Goal: Task Accomplishment & Management: Use online tool/utility

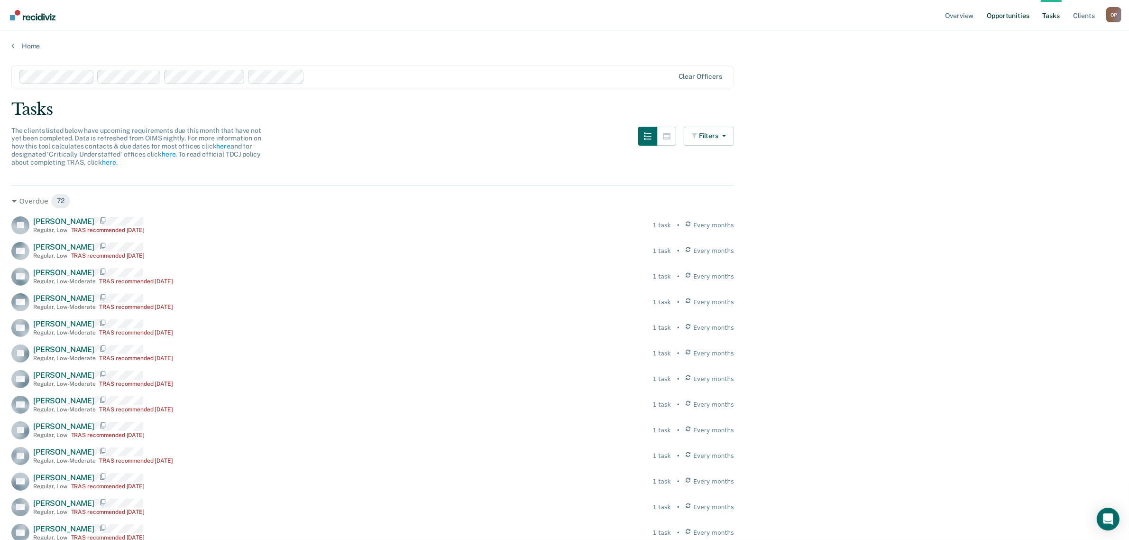
click at [1002, 15] on link "Opportunities" at bounding box center [1008, 15] width 46 height 30
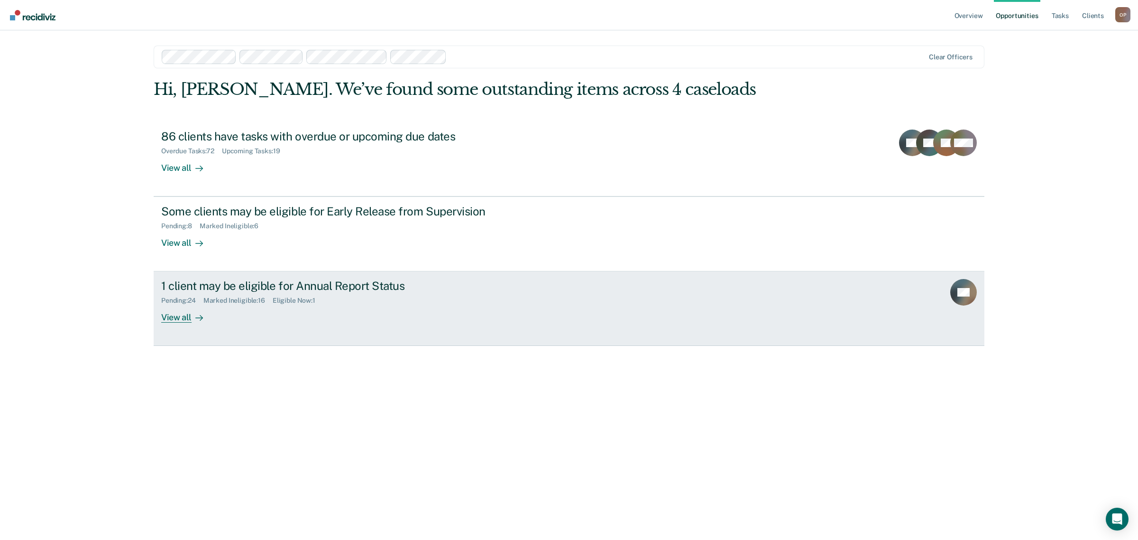
click at [338, 287] on div "1 client may be eligible for Annual Report Status" at bounding box center [327, 286] width 333 height 14
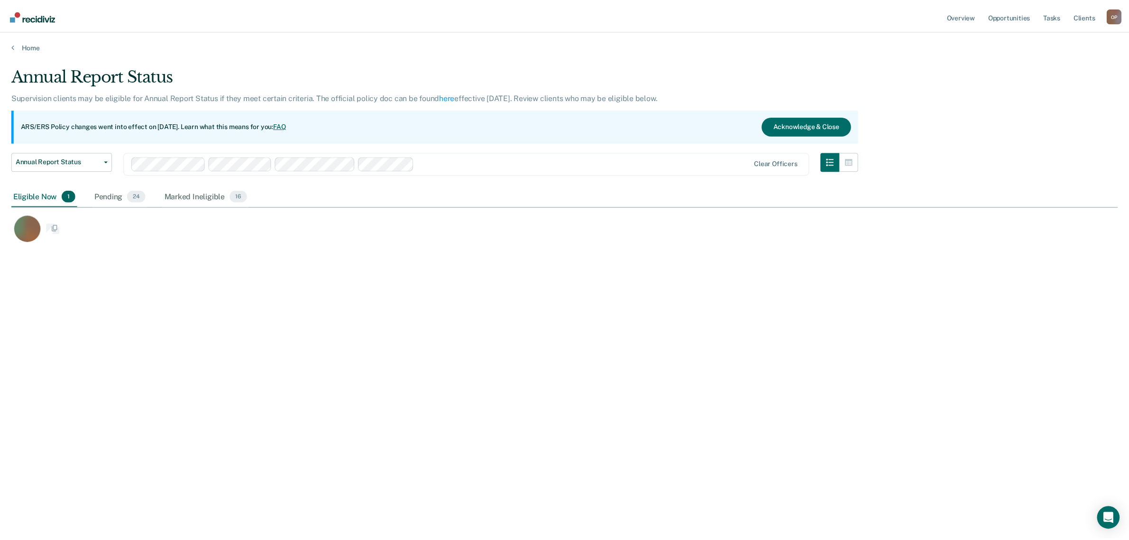
scroll to position [394, 1106]
click at [111, 193] on div "Pending 24" at bounding box center [120, 196] width 55 height 21
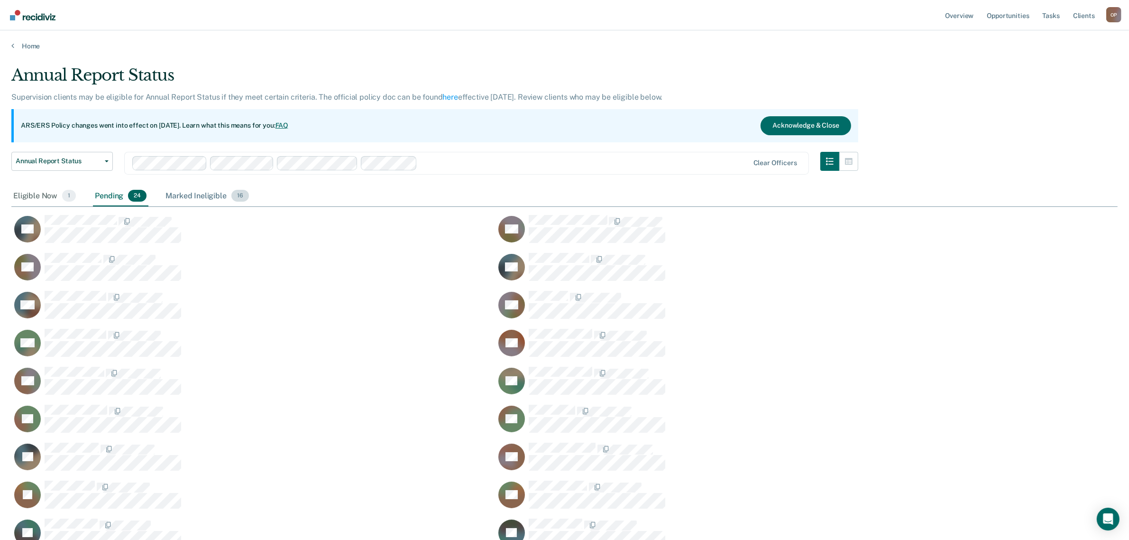
click at [195, 193] on div "Marked Ineligible 16" at bounding box center [207, 196] width 87 height 21
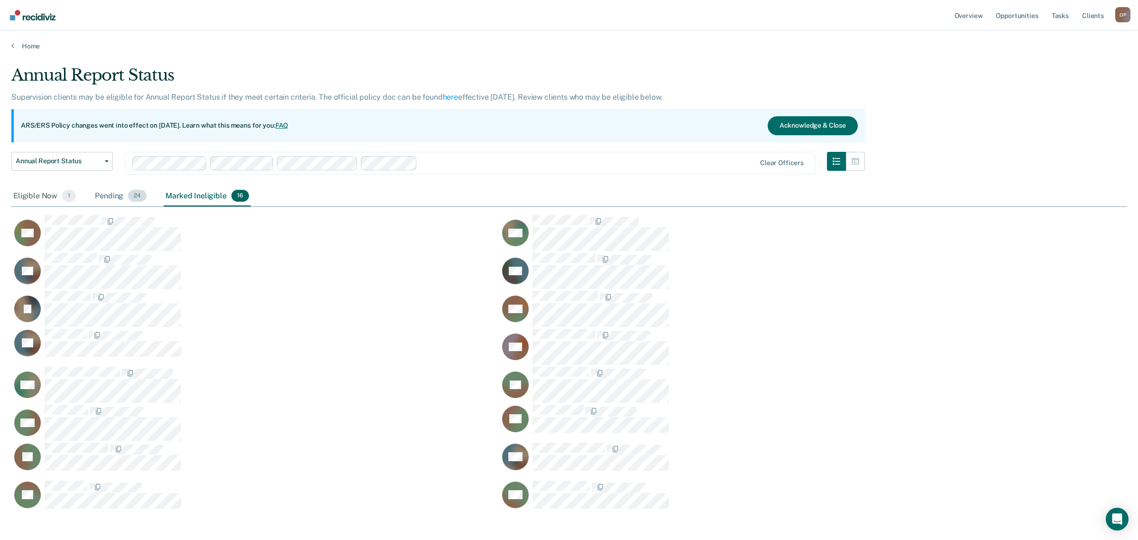
click at [106, 200] on div "Pending 24" at bounding box center [120, 196] width 55 height 21
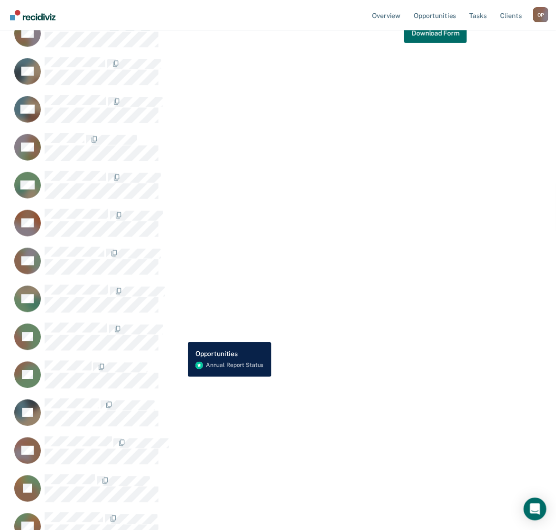
scroll to position [356, 0]
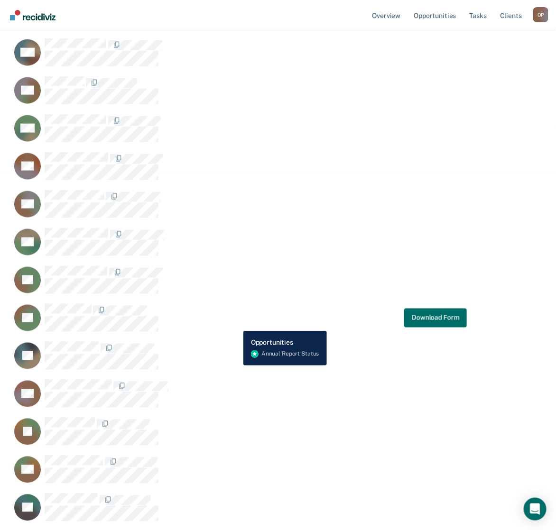
click at [236, 324] on div "ES Download Form" at bounding box center [238, 318] width 455 height 29
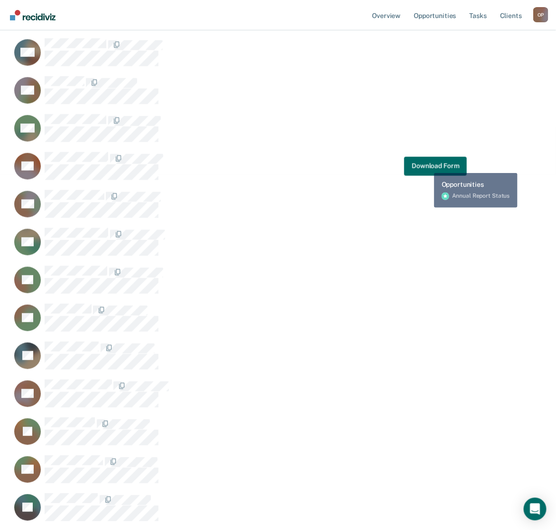
click at [416, 174] on div "BA Download Form" at bounding box center [238, 166] width 455 height 29
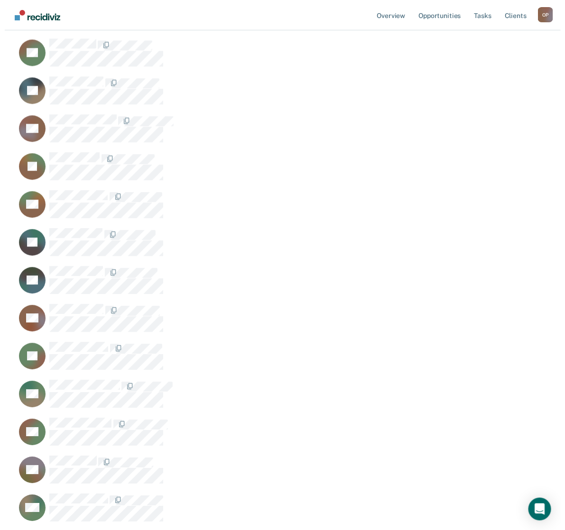
scroll to position [0, 0]
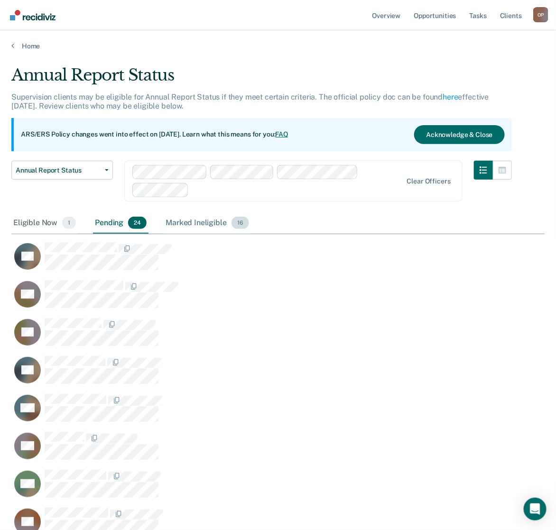
click at [198, 221] on div "Marked Ineligible 16" at bounding box center [207, 223] width 87 height 21
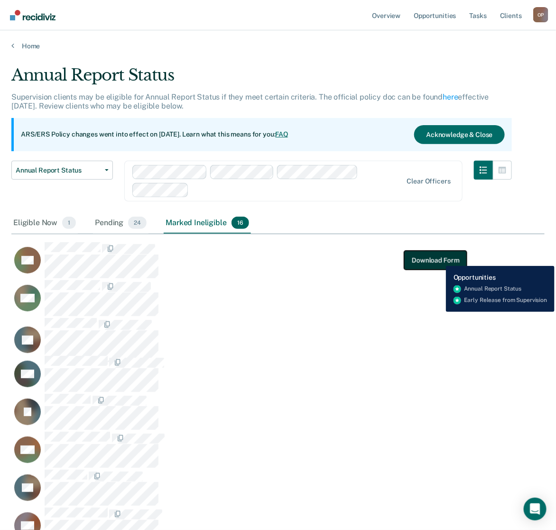
click at [439, 259] on button "Download Form" at bounding box center [435, 260] width 63 height 19
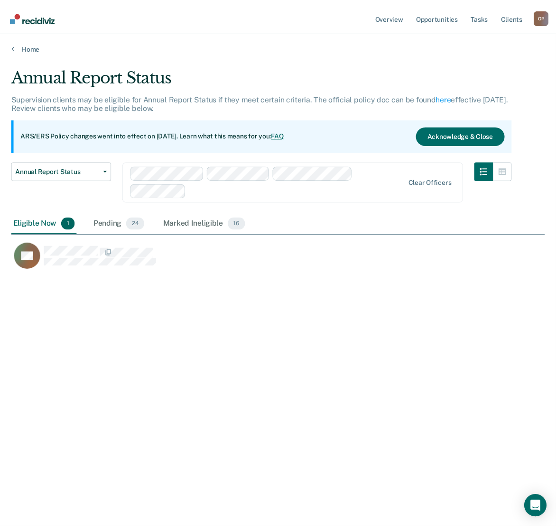
scroll to position [385, 533]
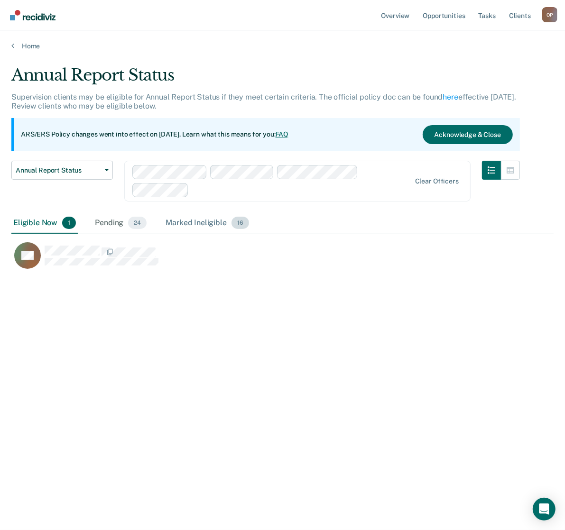
click at [204, 221] on div "Marked Ineligible 16" at bounding box center [207, 223] width 87 height 21
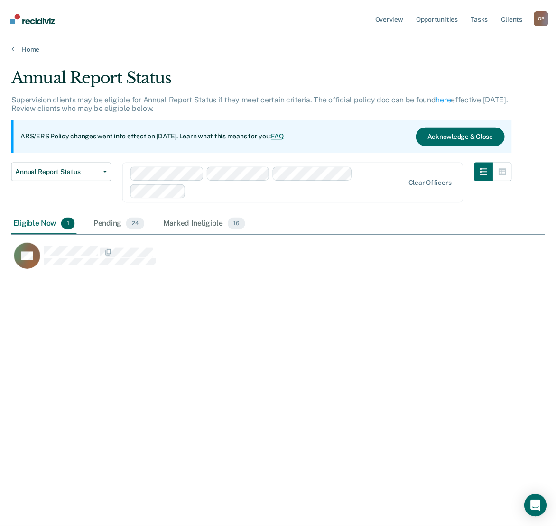
scroll to position [9, 9]
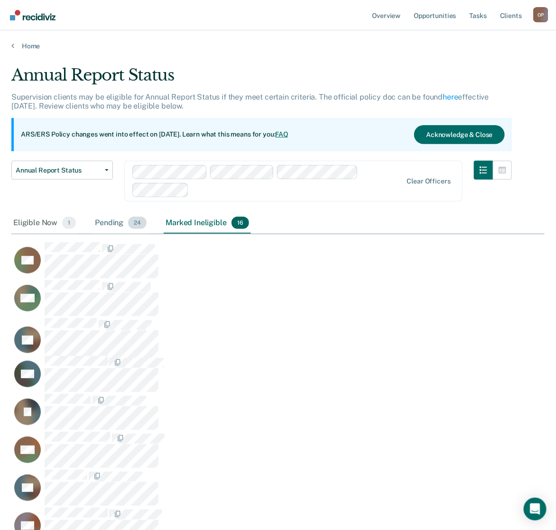
click at [121, 226] on div "Pending 24" at bounding box center [120, 223] width 55 height 21
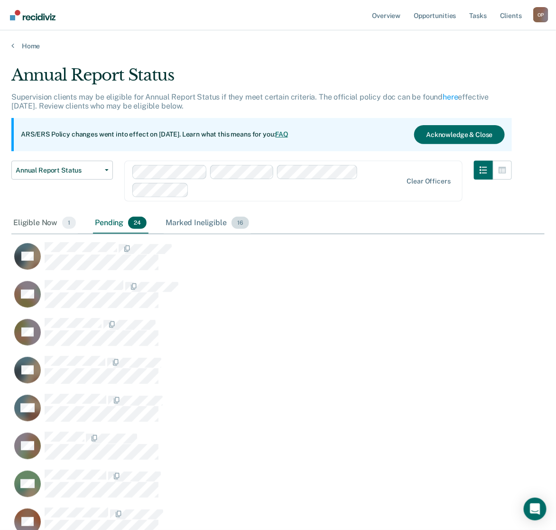
click at [202, 224] on div "Marked Ineligible 16" at bounding box center [207, 223] width 87 height 21
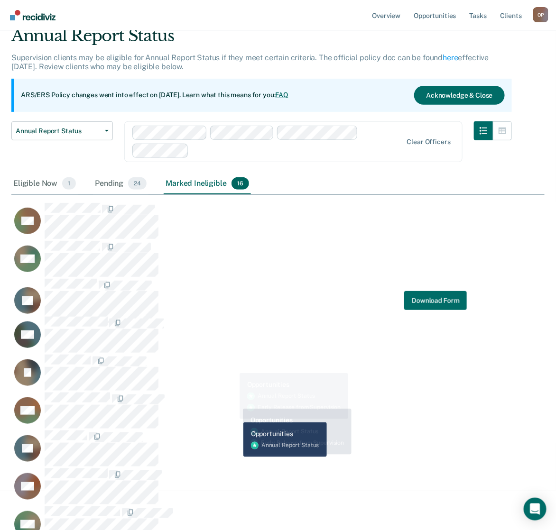
scroll to position [0, 0]
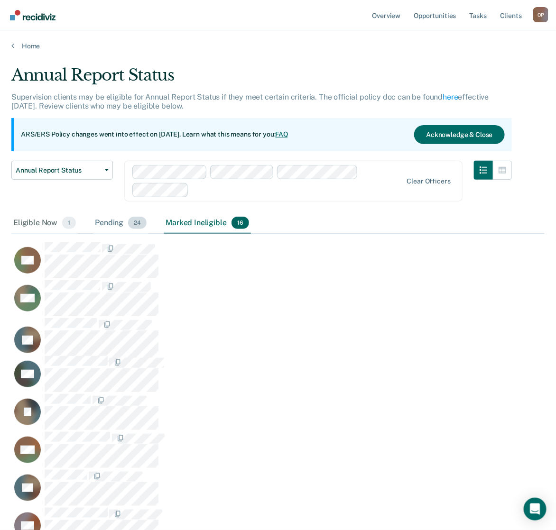
click at [107, 217] on div "Pending 24" at bounding box center [120, 223] width 55 height 21
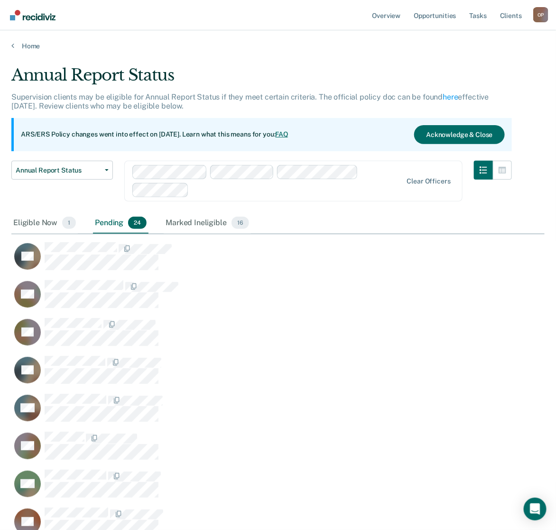
click at [19, 40] on div "Home" at bounding box center [278, 40] width 556 height 20
click at [24, 47] on link "Home" at bounding box center [277, 46] width 533 height 9
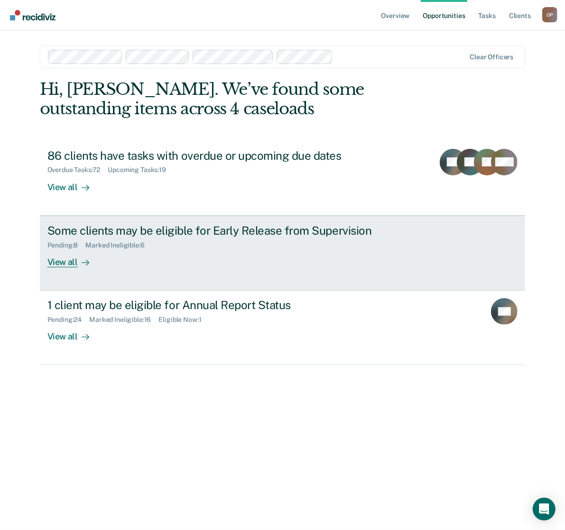
click at [113, 259] on div "Some clients may be eligible for Early Release from Supervision Pending : 8 Mar…" at bounding box center [225, 246] width 356 height 44
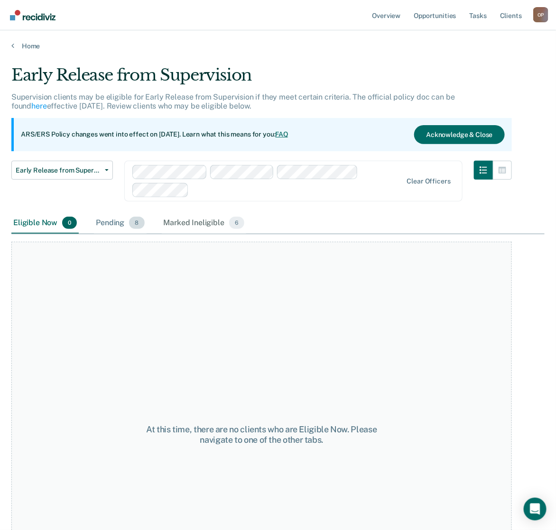
click at [120, 224] on div "Pending 8" at bounding box center [120, 223] width 52 height 21
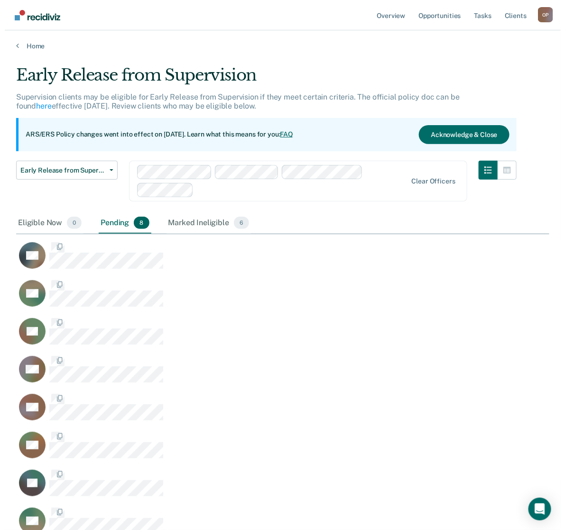
scroll to position [385, 524]
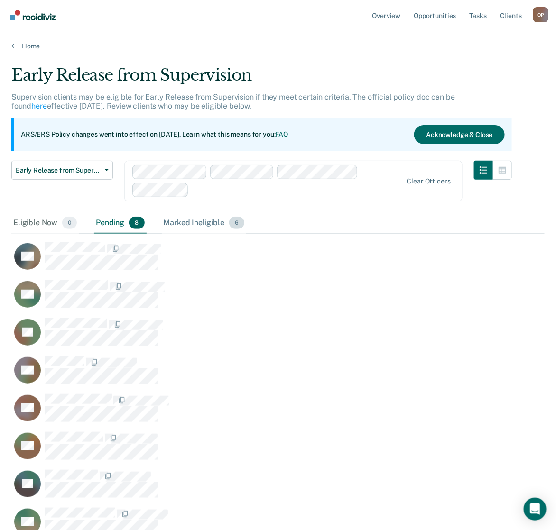
click at [181, 217] on div "Marked Ineligible 6" at bounding box center [204, 223] width 85 height 21
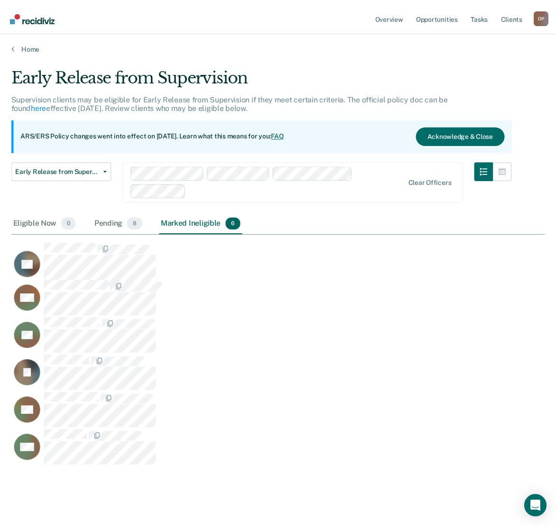
scroll to position [385, 533]
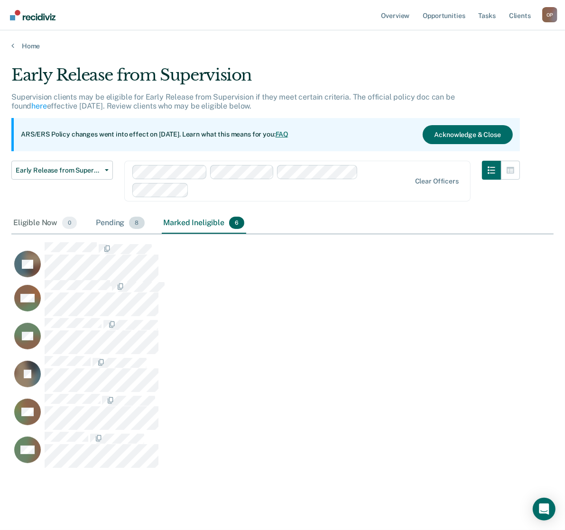
click at [120, 221] on div "Pending 8" at bounding box center [120, 223] width 52 height 21
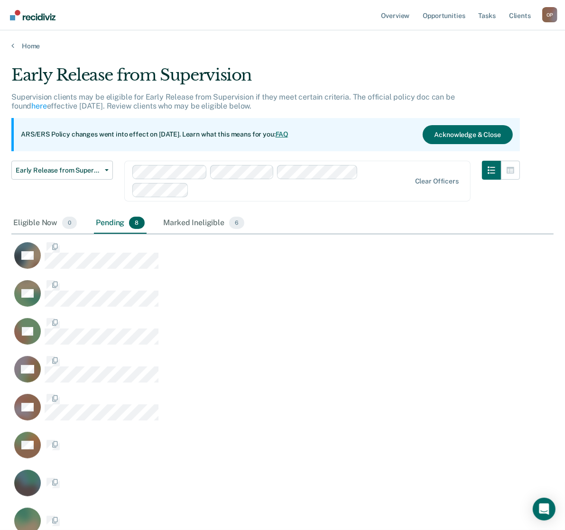
scroll to position [9, 9]
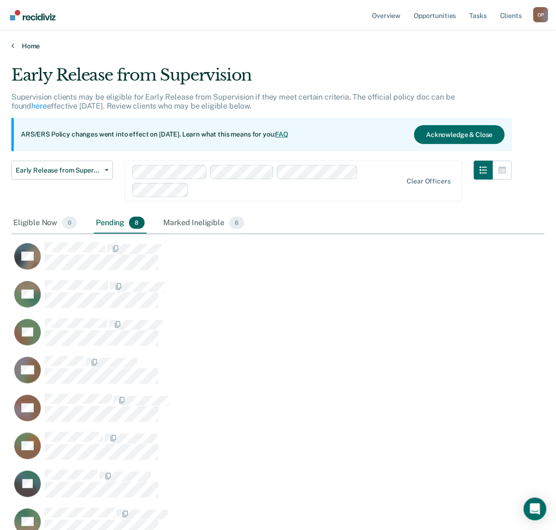
click at [32, 37] on div "Home" at bounding box center [278, 40] width 556 height 20
click at [32, 42] on link "Home" at bounding box center [277, 46] width 533 height 9
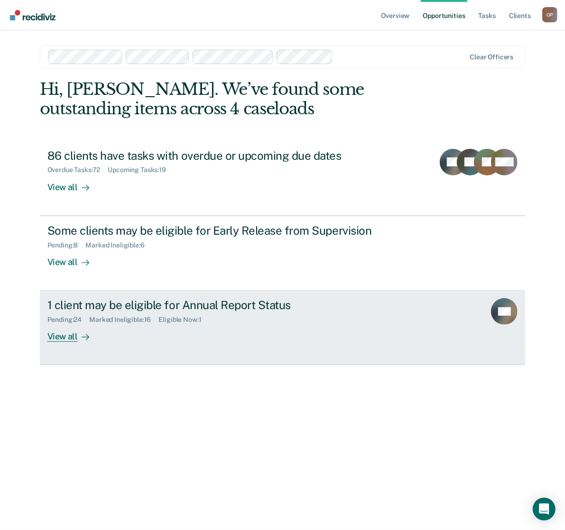
click at [82, 348] on link "1 client may be eligible for Annual Report Status Pending : 24 Marked Ineligibl…" at bounding box center [283, 328] width 486 height 74
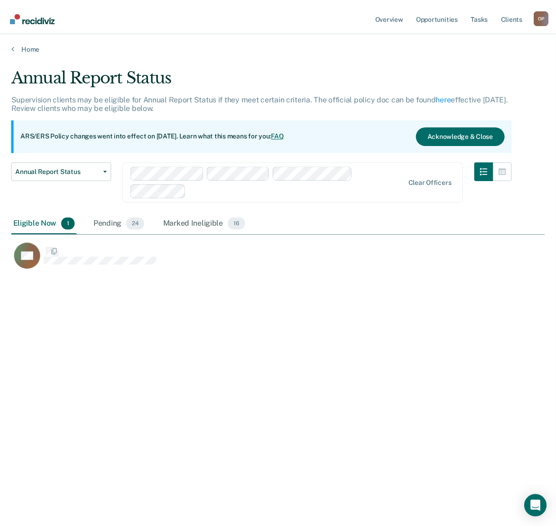
scroll to position [385, 533]
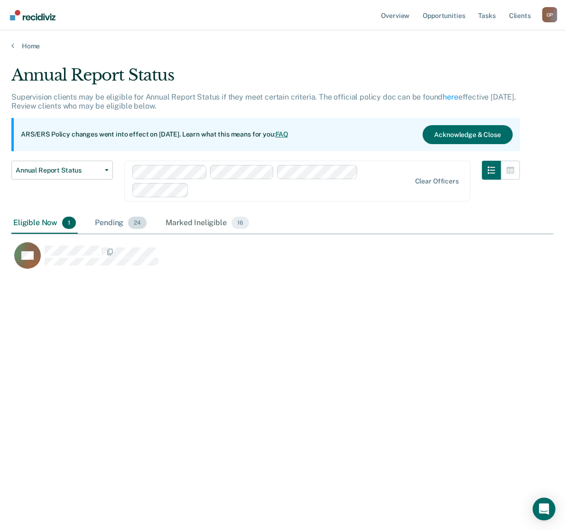
click at [115, 225] on div "Pending 24" at bounding box center [120, 223] width 55 height 21
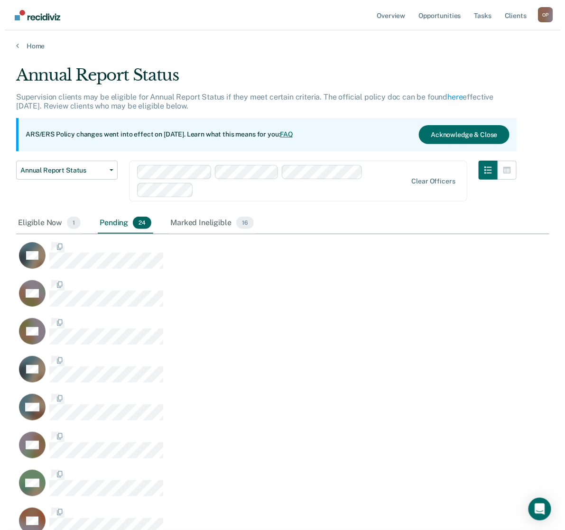
scroll to position [9, 9]
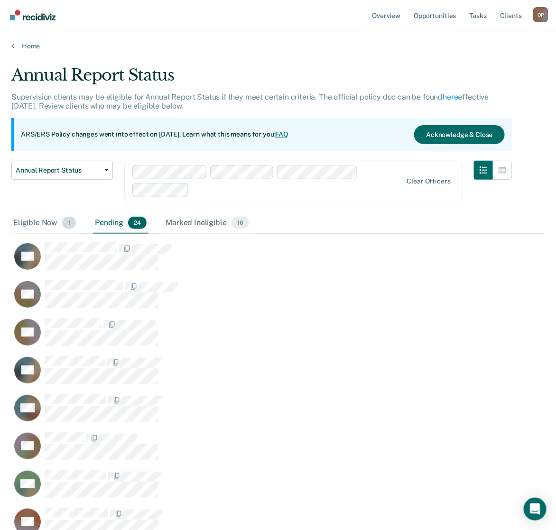
click at [46, 225] on div "Eligible Now 1" at bounding box center [44, 223] width 66 height 21
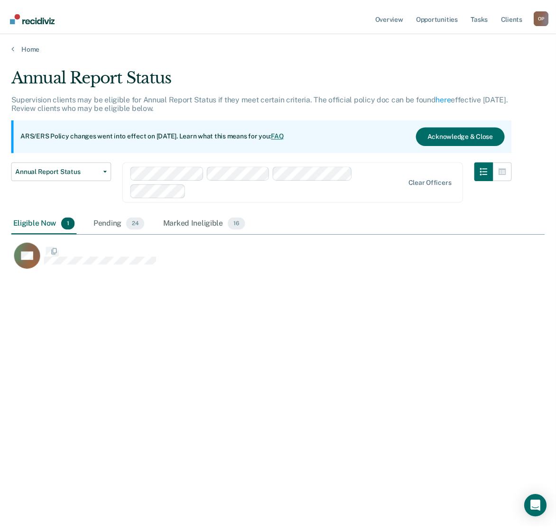
scroll to position [385, 533]
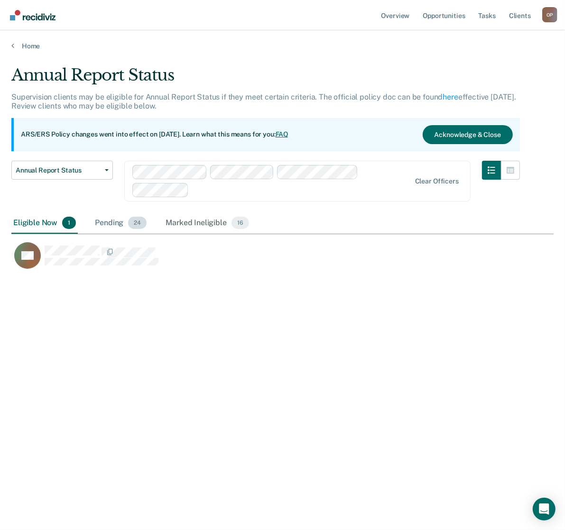
click at [114, 222] on div "Pending 24" at bounding box center [120, 223] width 55 height 21
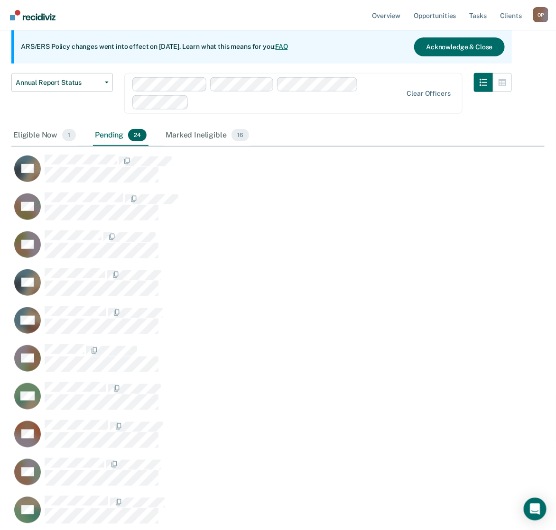
scroll to position [0, 0]
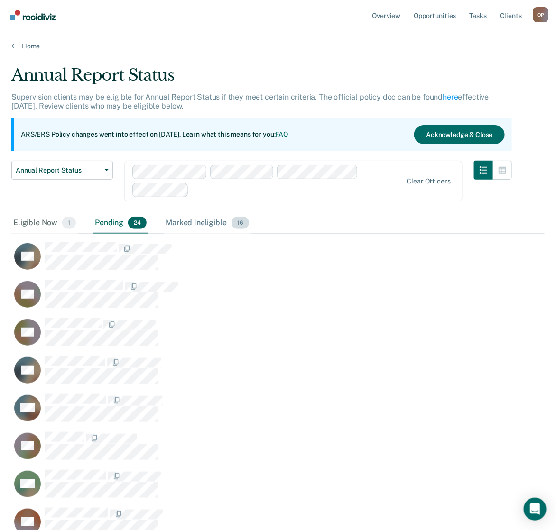
click at [176, 219] on div "Marked Ineligible 16" at bounding box center [207, 223] width 87 height 21
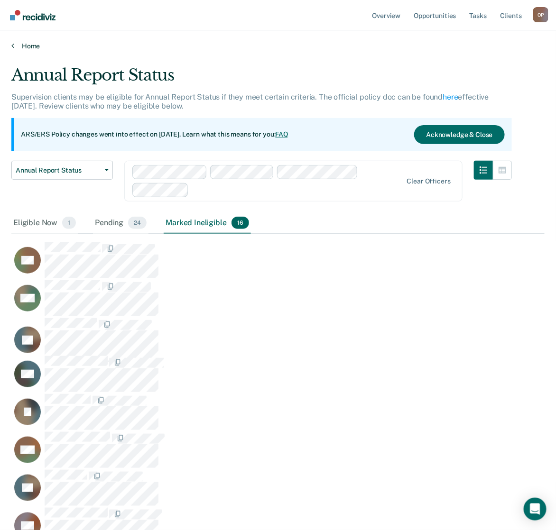
click at [24, 43] on link "Home" at bounding box center [277, 46] width 533 height 9
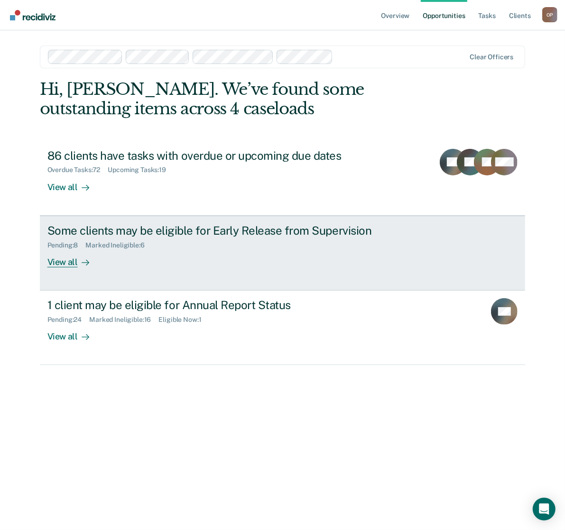
click at [129, 251] on div "Some clients may be eligible for Early Release from Supervision Pending : 8 Mar…" at bounding box center [225, 246] width 356 height 44
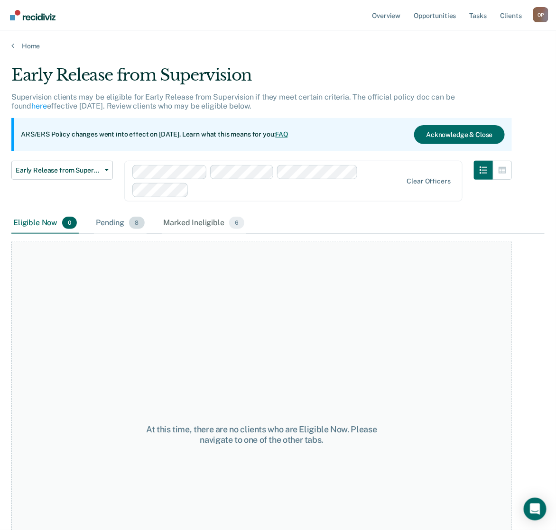
click at [122, 222] on div "Pending 8" at bounding box center [120, 223] width 52 height 21
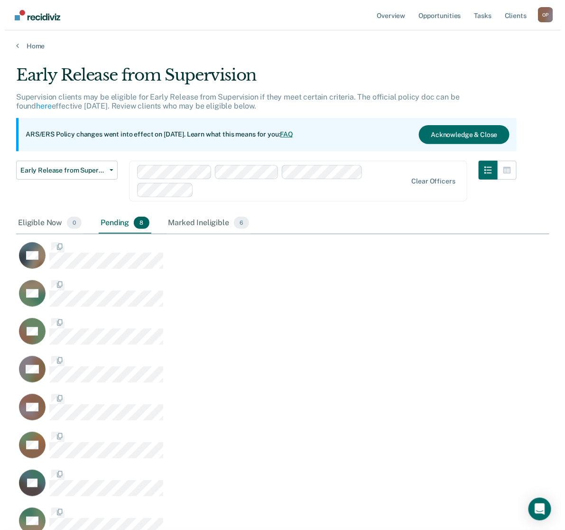
scroll to position [385, 524]
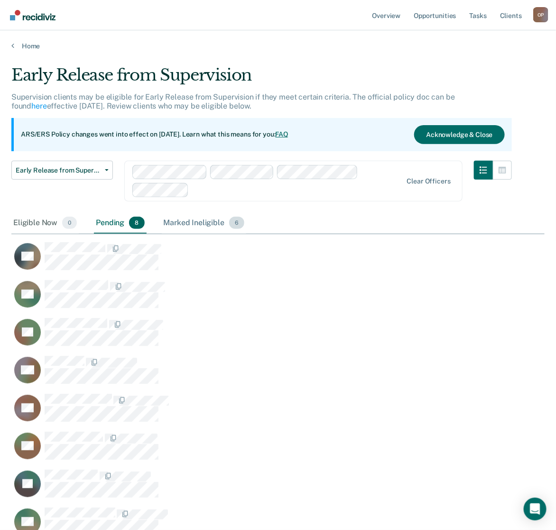
click at [180, 224] on div "Marked Ineligible 6" at bounding box center [204, 223] width 85 height 21
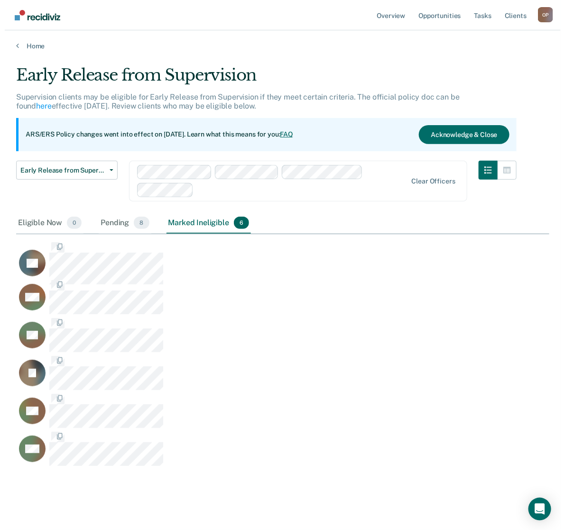
scroll to position [385, 533]
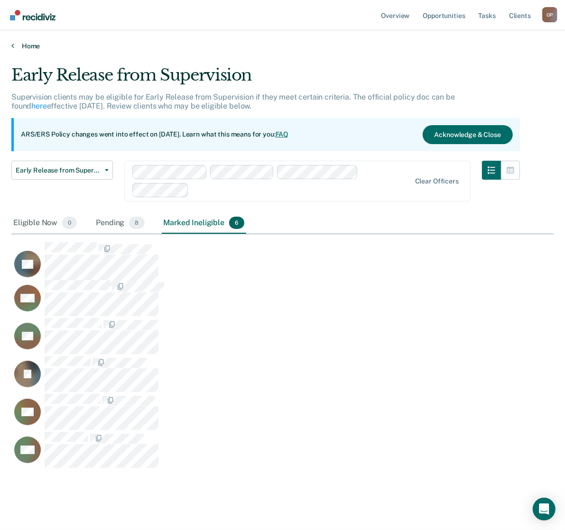
click at [20, 46] on link "Home" at bounding box center [282, 46] width 542 height 9
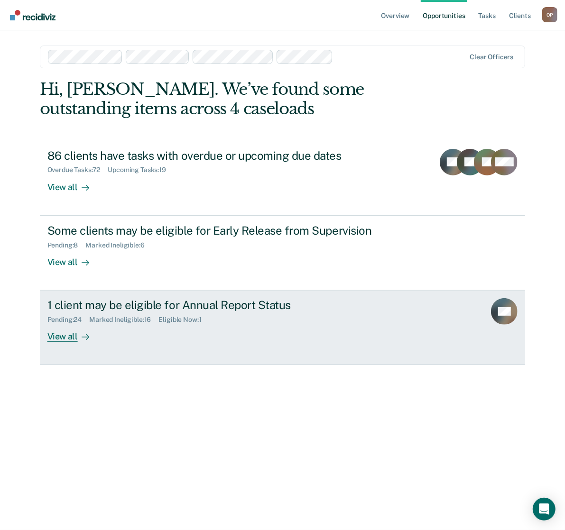
click at [270, 306] on div "1 client may be eligible for Annual Report Status" at bounding box center [213, 305] width 333 height 14
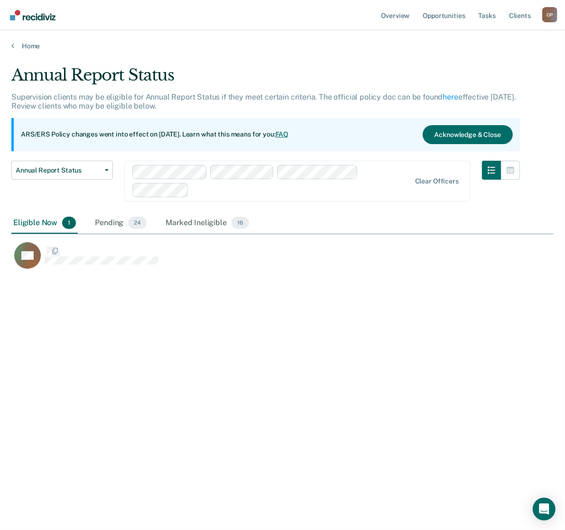
scroll to position [9, 9]
click at [129, 221] on span "24" at bounding box center [137, 223] width 18 height 12
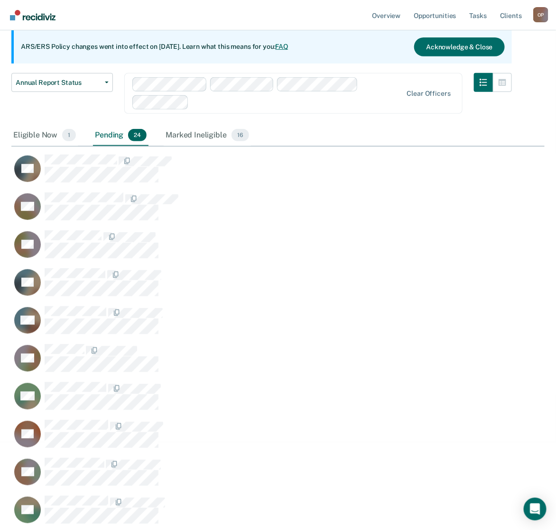
scroll to position [0, 0]
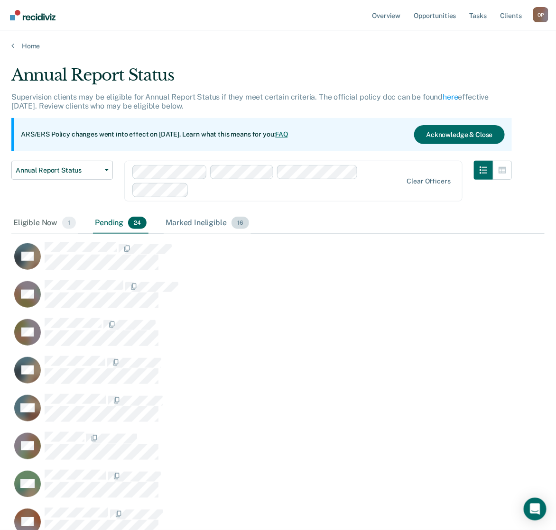
click at [204, 213] on div "Marked Ineligible 16" at bounding box center [207, 223] width 87 height 21
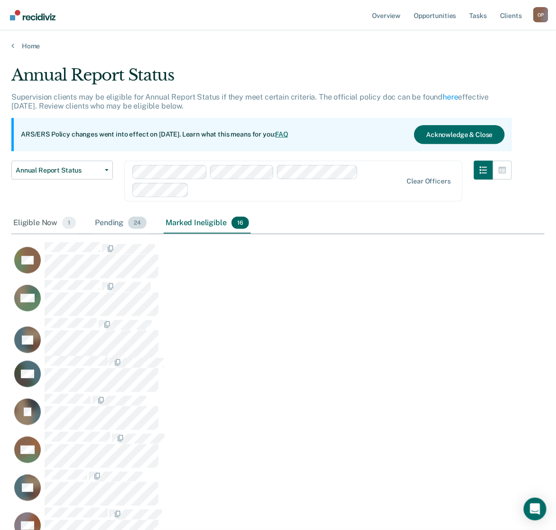
click at [133, 226] on span "24" at bounding box center [137, 223] width 18 height 12
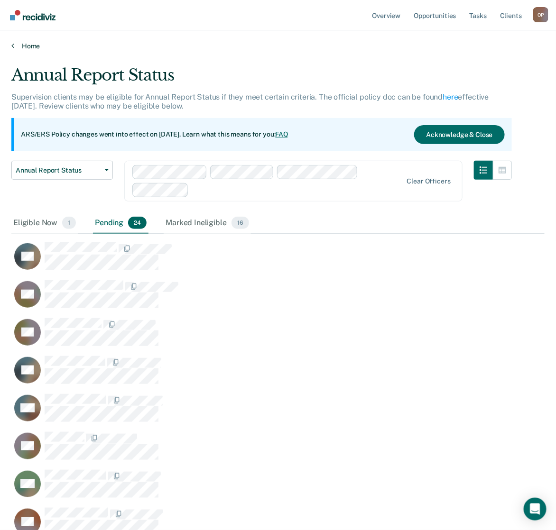
click at [29, 46] on link "Home" at bounding box center [277, 46] width 533 height 9
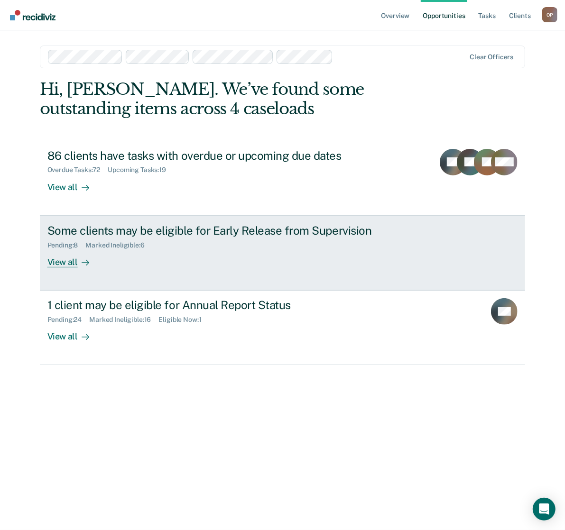
click at [254, 264] on div "Some clients may be eligible for Early Release from Supervision Pending : 8 Mar…" at bounding box center [225, 246] width 356 height 44
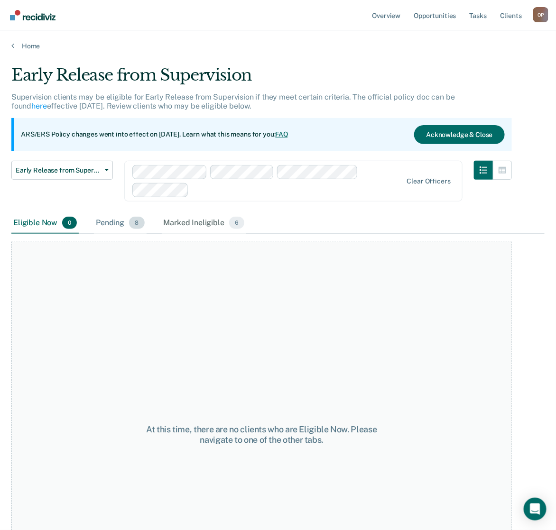
click at [127, 219] on div "Pending 8" at bounding box center [120, 223] width 52 height 21
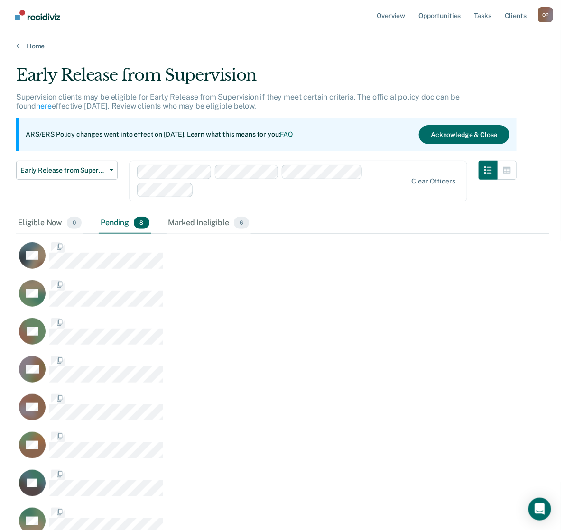
scroll to position [385, 524]
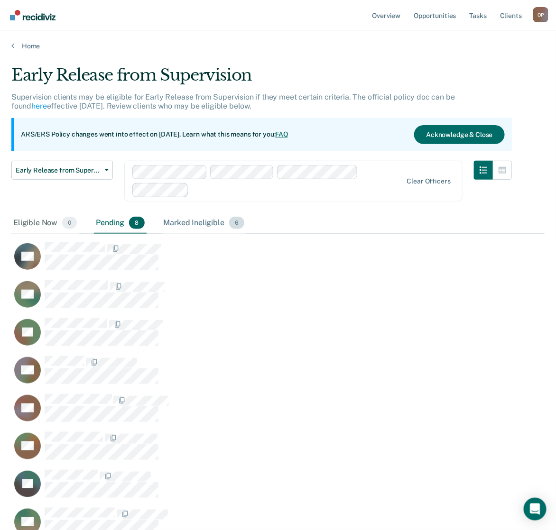
click at [165, 224] on div "Marked Ineligible 6" at bounding box center [204, 223] width 85 height 21
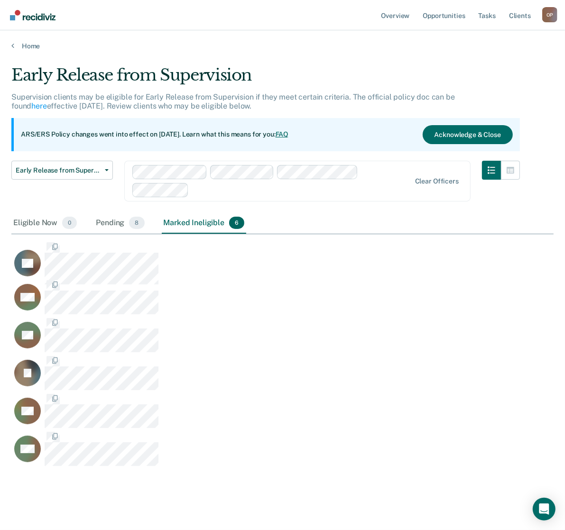
scroll to position [385, 533]
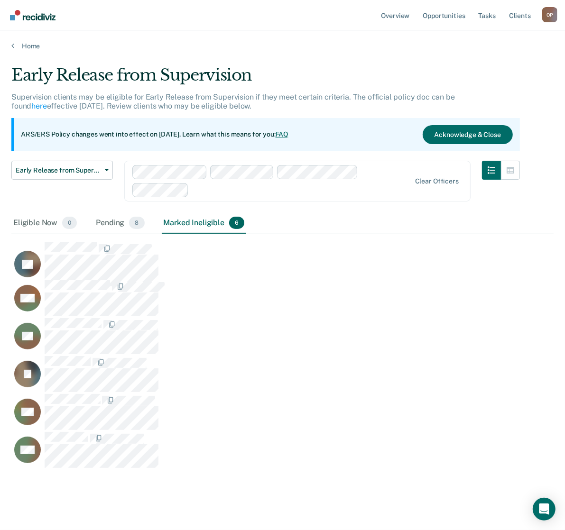
click at [309, 505] on main "Early Release from Supervision Supervision clients may be eligible for Early Re…" at bounding box center [282, 288] width 565 height 477
